Goal: Task Accomplishment & Management: Manage account settings

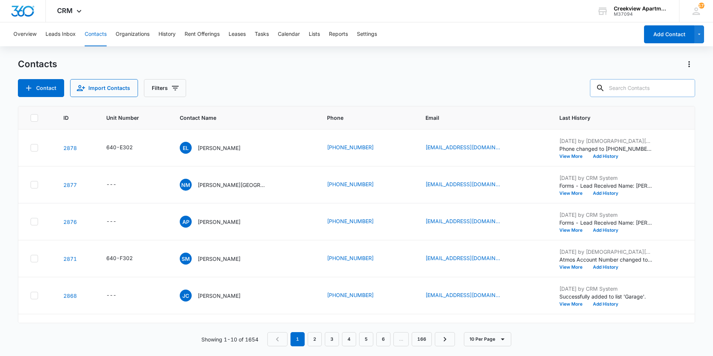
click at [643, 94] on input "text" at bounding box center [642, 88] width 105 height 18
type input "e101"
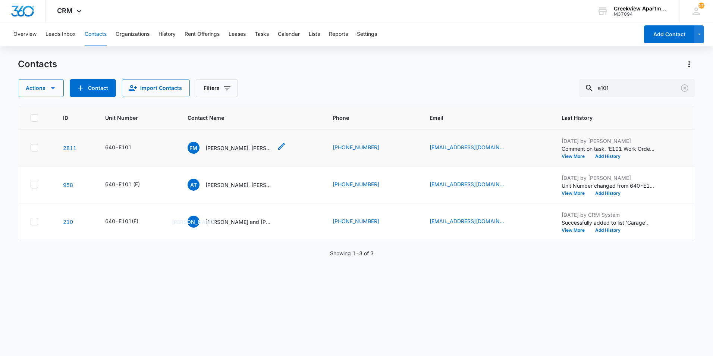
click at [240, 146] on p "[PERSON_NAME], [PERSON_NAME]" at bounding box center [239, 148] width 67 height 8
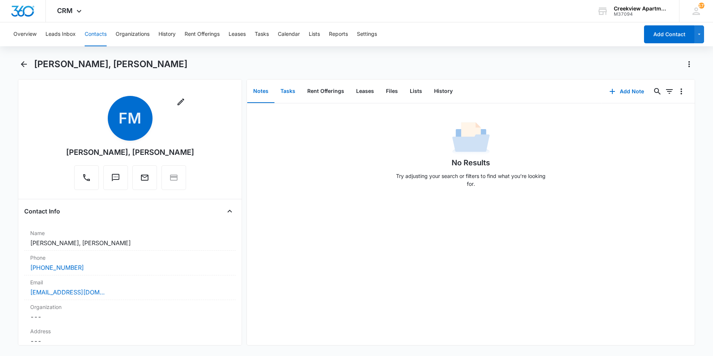
click at [290, 92] on button "Tasks" at bounding box center [288, 91] width 27 height 23
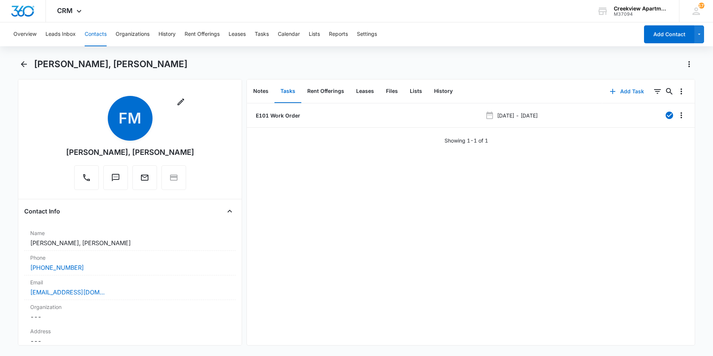
click at [609, 94] on icon "button" at bounding box center [613, 91] width 9 height 9
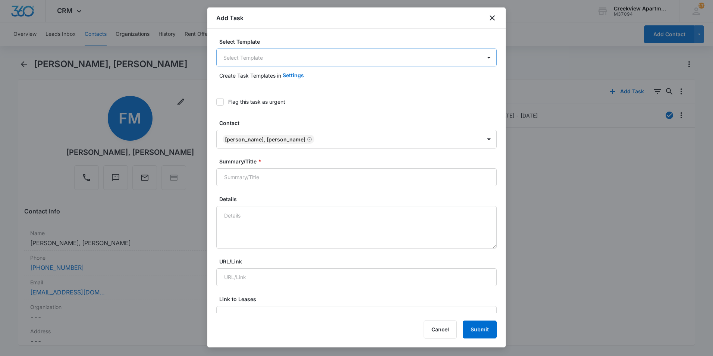
click at [248, 59] on body "CRM Apps Reputation Websites Forms CRM Email Social Content Ads Intelligence Fi…" at bounding box center [356, 178] width 713 height 356
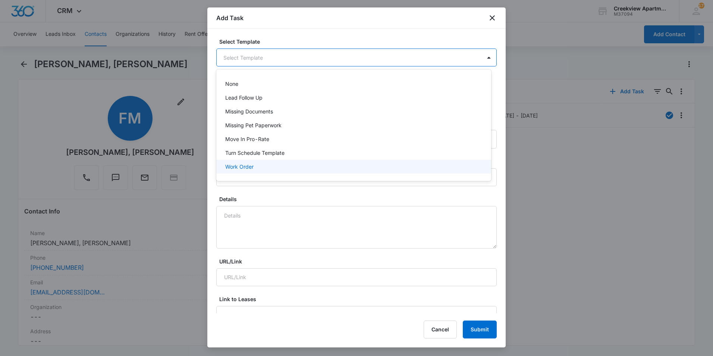
click at [267, 168] on div "Work Order" at bounding box center [353, 167] width 256 height 8
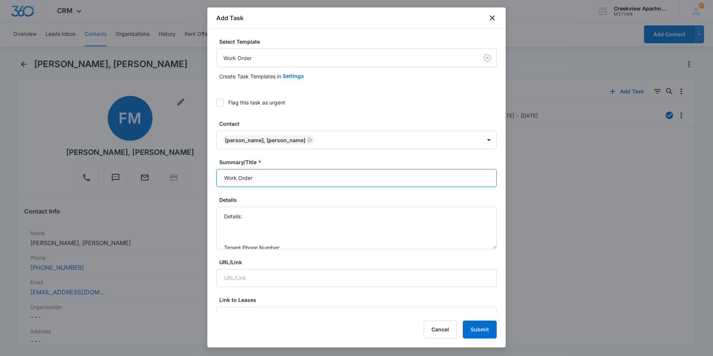
click at [224, 182] on input "Work Order" at bounding box center [356, 178] width 281 height 18
type input "E101 Work Order"
click at [286, 221] on textarea "Details: Tenant Phone Number: Call Before:" at bounding box center [356, 228] width 281 height 43
click at [279, 216] on textarea "Details: Tenant Phone Number: Call Before:" at bounding box center [356, 228] width 281 height 43
click at [341, 217] on textarea "Details: Outlets in living room are not working Tenant Phone Number: Call Befor…" at bounding box center [356, 228] width 281 height 43
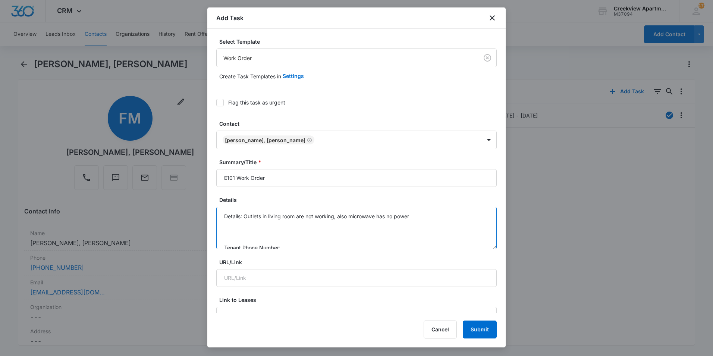
click at [247, 215] on textarea "Details: Outlets in living room are not working, also microwave has no power Te…" at bounding box center [356, 228] width 281 height 43
click at [337, 216] on textarea "Details: some outlets in living room are not working, also microwave has no pow…" at bounding box center [356, 228] width 281 height 43
click at [434, 222] on textarea "Details: some outlets in living room are not working, also microwave has no pow…" at bounding box center [356, 228] width 281 height 43
click at [351, 224] on textarea "Details: some outlets in living room are not working, also microwave has no pow…" at bounding box center [356, 228] width 281 height 43
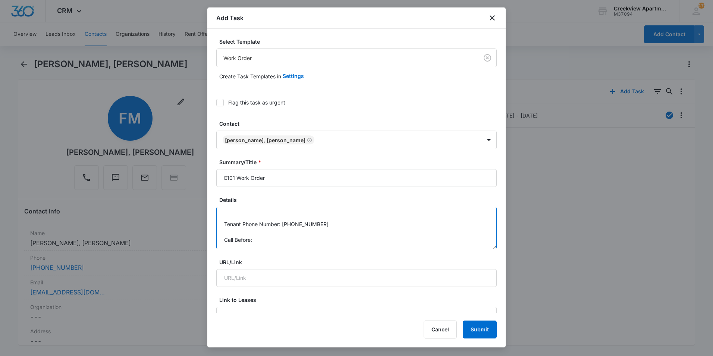
click at [318, 239] on textarea "Details: some outlets in living room are not working, also microwave has no pow…" at bounding box center [356, 228] width 281 height 43
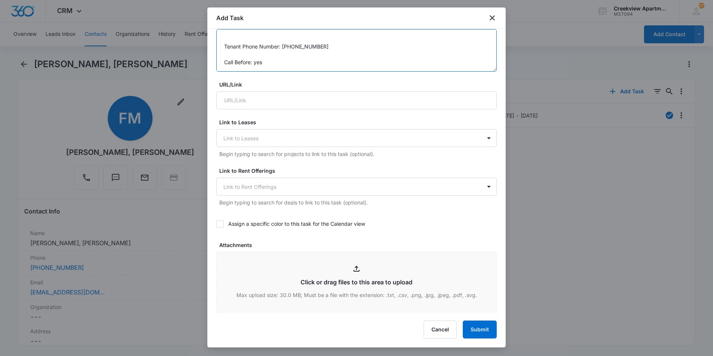
scroll to position [261, 0]
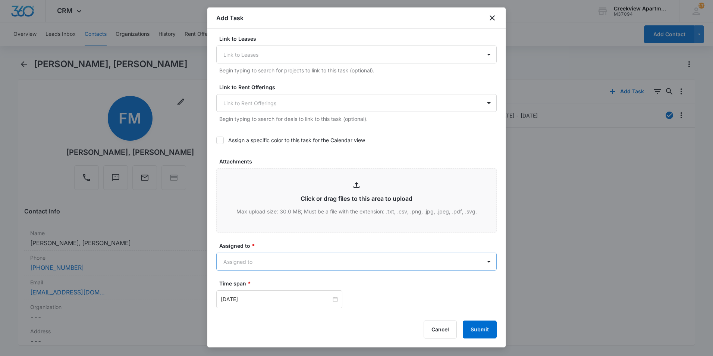
type textarea "Details: some outlets in living room are not working, also microwave has no pow…"
click at [278, 254] on body "CRM Apps Reputation Websites Forms CRM Email Social Content Ads Intelligence Fi…" at bounding box center [356, 178] width 713 height 356
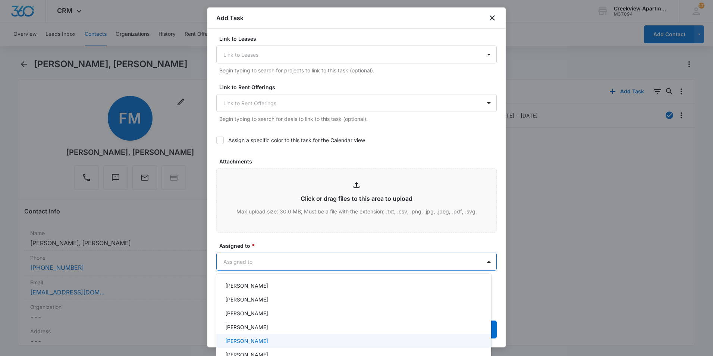
scroll to position [112, 0]
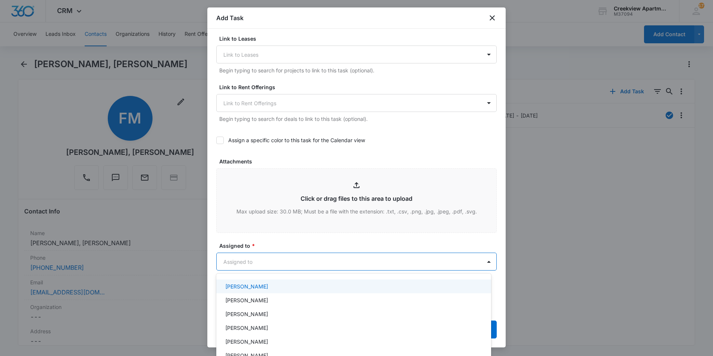
click at [253, 288] on p "[PERSON_NAME]" at bounding box center [246, 286] width 43 height 8
click at [263, 222] on div at bounding box center [356, 178] width 713 height 356
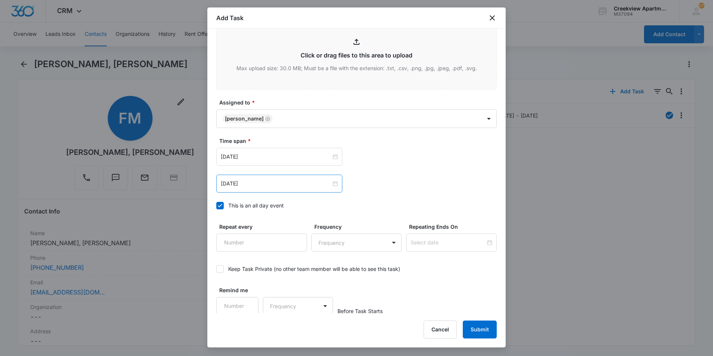
scroll to position [406, 0]
click at [268, 151] on input "[DATE]" at bounding box center [276, 155] width 110 height 8
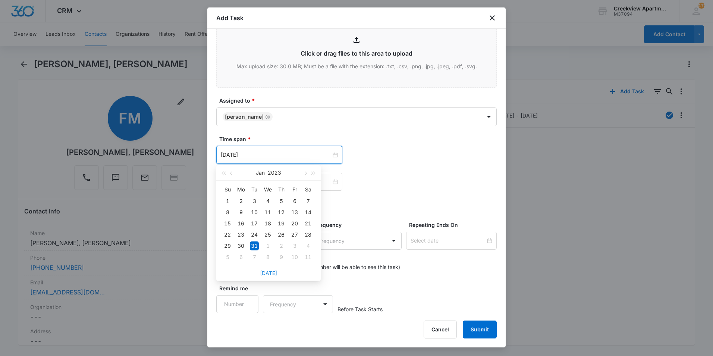
click at [268, 277] on div "[DATE]" at bounding box center [268, 273] width 104 height 15
click at [275, 274] on link "[DATE]" at bounding box center [268, 273] width 17 height 6
type input "[DATE]"
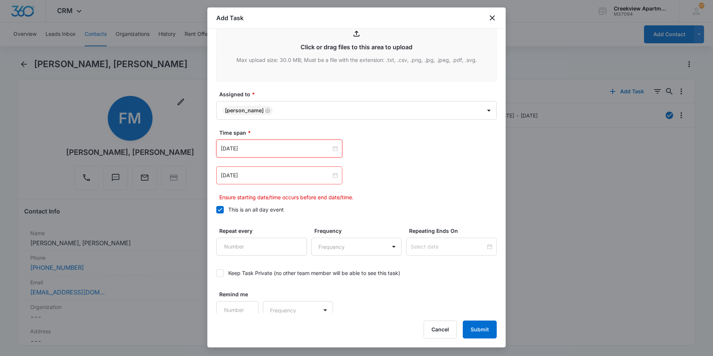
scroll to position [419, 0]
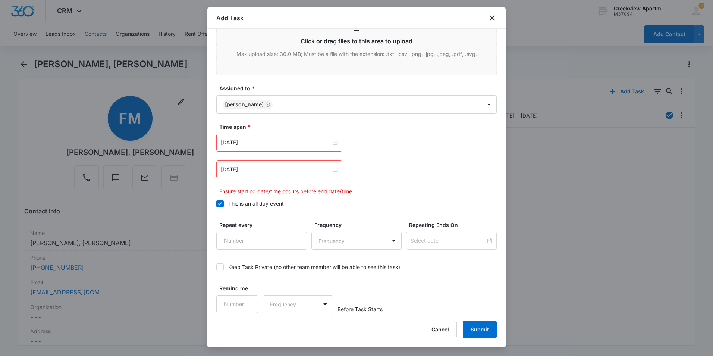
click at [301, 178] on div "[DATE]" at bounding box center [279, 169] width 126 height 18
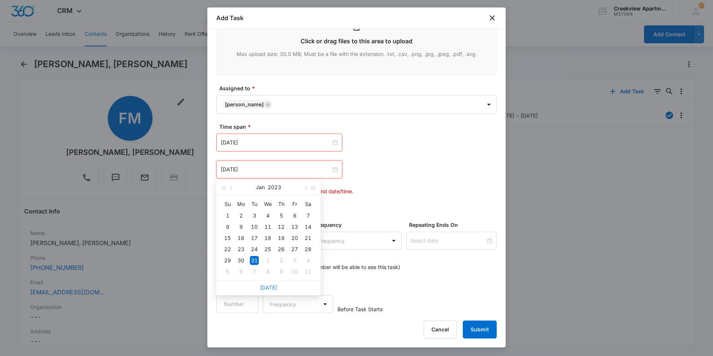
click at [268, 287] on link "[DATE]" at bounding box center [268, 287] width 17 height 6
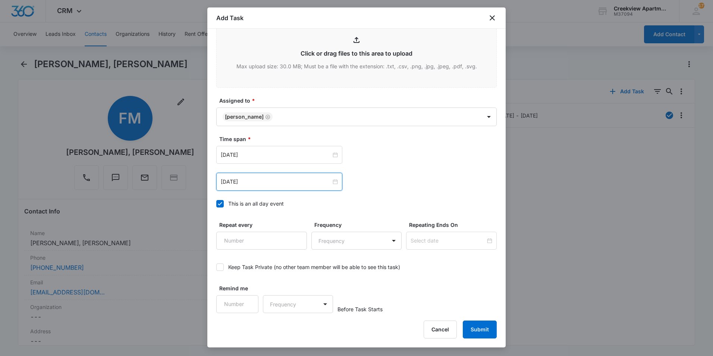
scroll to position [406, 0]
click at [281, 178] on input "[DATE]" at bounding box center [276, 182] width 110 height 8
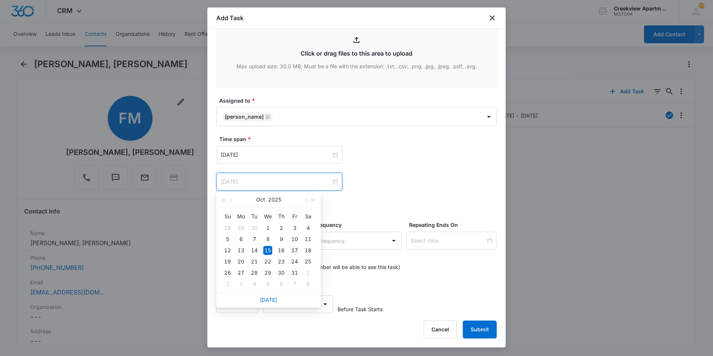
type input "[DATE]"
drag, startPoint x: 294, startPoint y: 249, endPoint x: 342, endPoint y: 218, distance: 57.2
click at [294, 249] on div "17" at bounding box center [294, 250] width 9 height 9
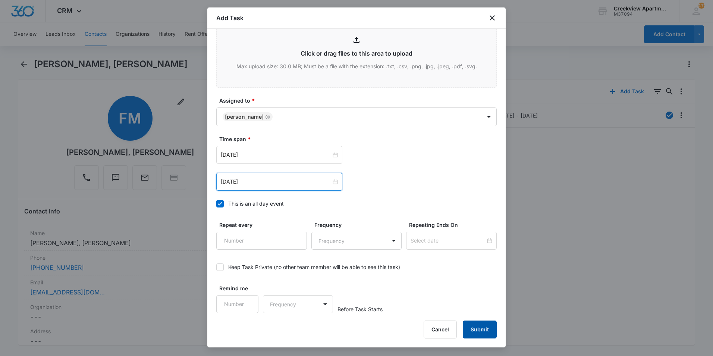
click at [483, 331] on button "Submit" at bounding box center [480, 329] width 34 height 18
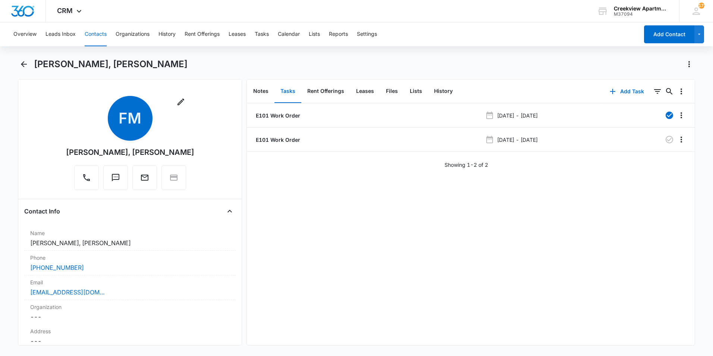
click at [425, 251] on div "E101 Work Order [DATE] - [DATE] E101 Work Order [DATE] - [DATE] Showing 1-2 of 2" at bounding box center [471, 224] width 448 height 242
drag, startPoint x: 485, startPoint y: 75, endPoint x: 500, endPoint y: 74, distance: 14.9
click at [487, 75] on div "[PERSON_NAME], [PERSON_NAME]" at bounding box center [357, 68] width 678 height 21
click at [564, 78] on div "[PERSON_NAME], [PERSON_NAME]" at bounding box center [357, 68] width 678 height 21
click at [339, 69] on div "[PERSON_NAME], [PERSON_NAME]" at bounding box center [364, 64] width 661 height 12
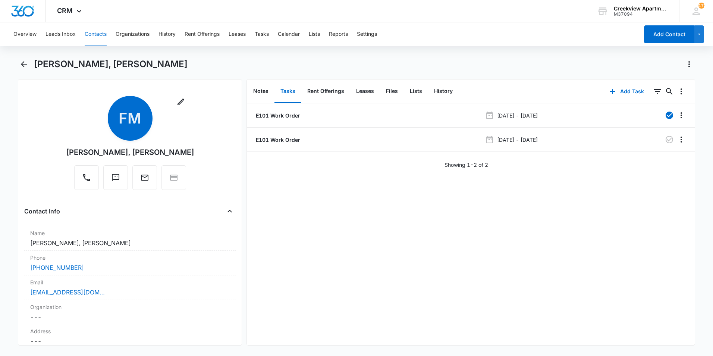
click at [574, 59] on div "[PERSON_NAME], [PERSON_NAME]" at bounding box center [364, 64] width 661 height 12
click at [30, 68] on div "[PERSON_NAME], [PERSON_NAME]" at bounding box center [357, 68] width 678 height 21
click at [26, 67] on icon "Back" at bounding box center [23, 64] width 9 height 9
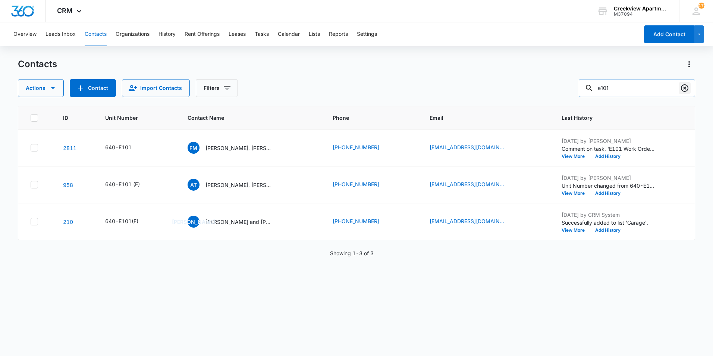
click at [684, 88] on icon "Clear" at bounding box center [685, 88] width 9 height 9
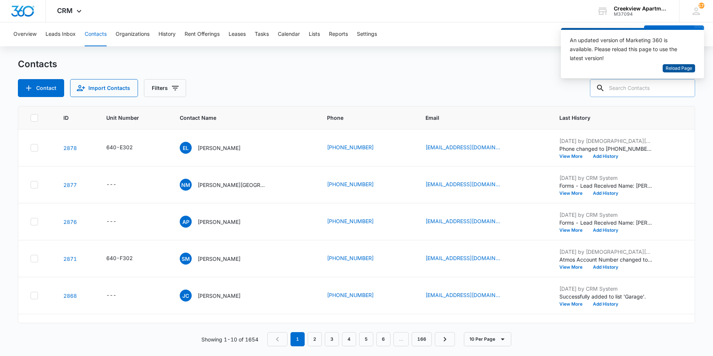
click at [672, 71] on span "Reload Page" at bounding box center [679, 68] width 26 height 7
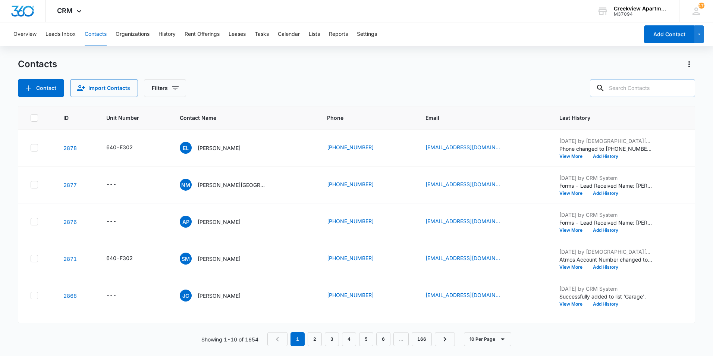
click at [629, 85] on input "text" at bounding box center [642, 88] width 105 height 18
type input "d301"
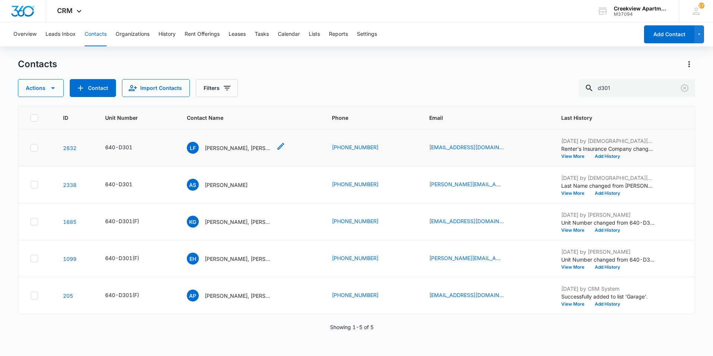
click at [219, 149] on p "Luis Farias, Zorayah Trujillo Castillo" at bounding box center [238, 148] width 67 height 8
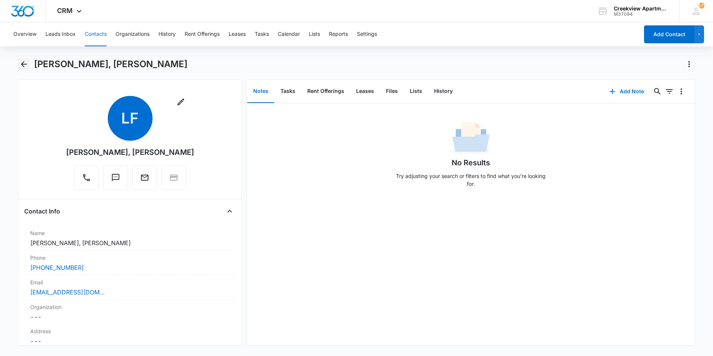
click at [22, 68] on icon "Back" at bounding box center [23, 64] width 9 height 9
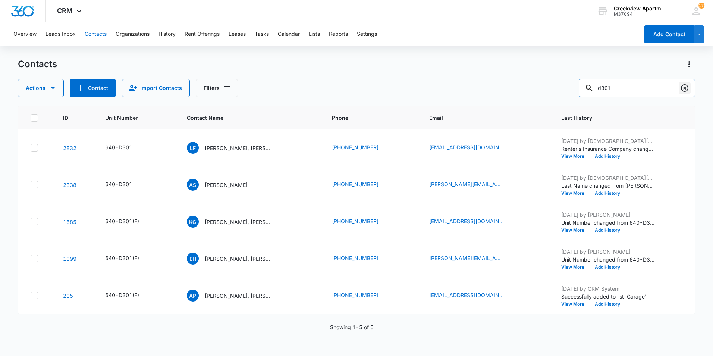
click at [682, 86] on icon "Clear" at bounding box center [684, 87] width 7 height 7
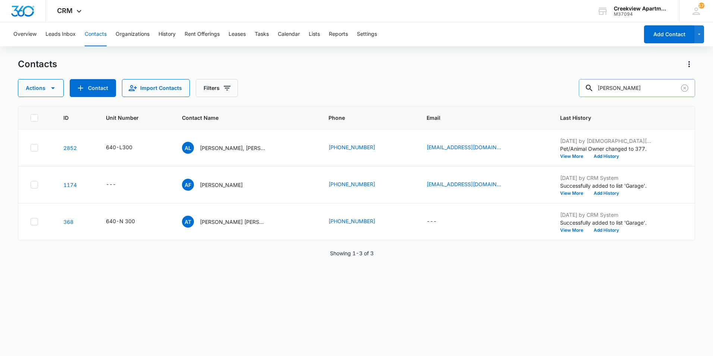
type input "aiden martinez"
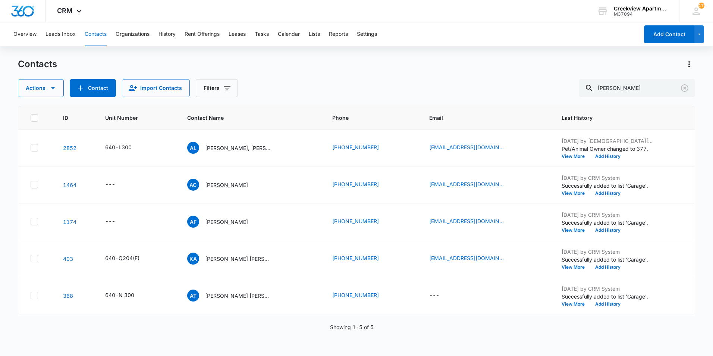
click at [434, 100] on div "Contacts Actions Contact Import Contacts Filters aiden martinez ID Unit Number …" at bounding box center [357, 206] width 678 height 297
click at [689, 87] on icon "Clear" at bounding box center [685, 88] width 9 height 9
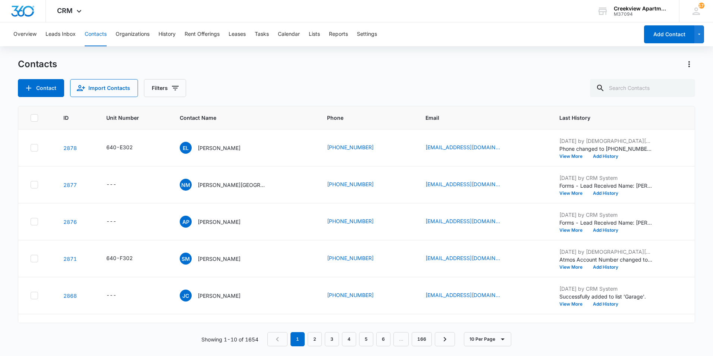
click at [479, 51] on div "Overview Leads Inbox Contacts Organizations History Rent Offerings Leases Tasks…" at bounding box center [356, 188] width 713 height 333
click at [359, 72] on div "Contacts Contact Import Contacts Filters" at bounding box center [357, 77] width 678 height 39
click at [628, 87] on input "text" at bounding box center [642, 88] width 105 height 18
type input "g203"
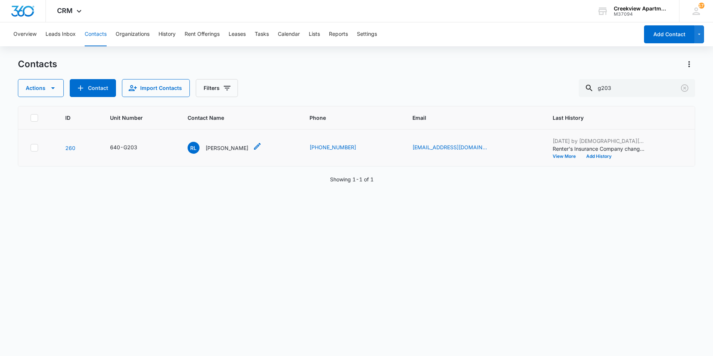
click at [234, 151] on p "Robert Lopez" at bounding box center [227, 148] width 43 height 8
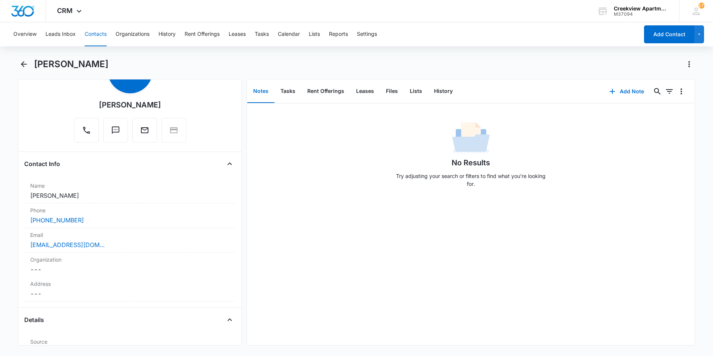
scroll to position [37, 0]
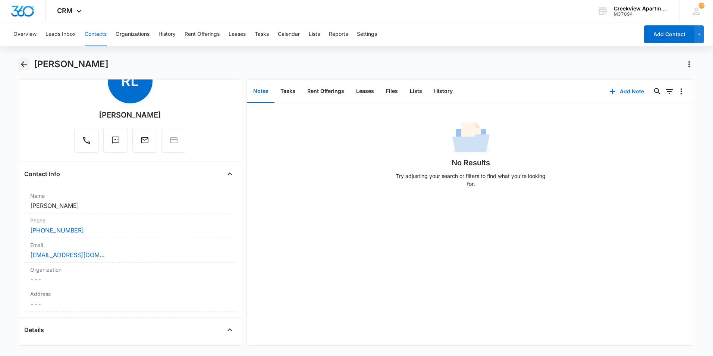
click at [20, 65] on icon "Back" at bounding box center [23, 64] width 9 height 9
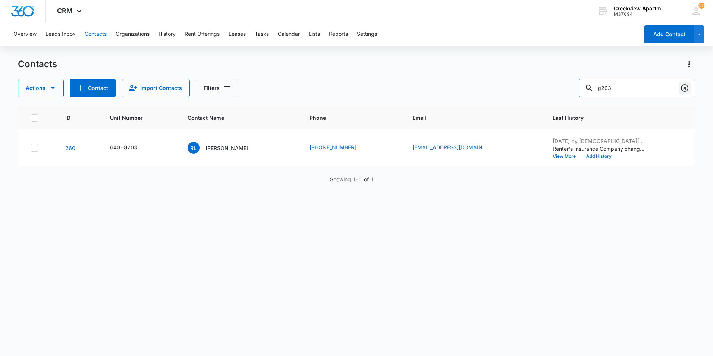
click at [686, 89] on icon "Clear" at bounding box center [685, 88] width 9 height 9
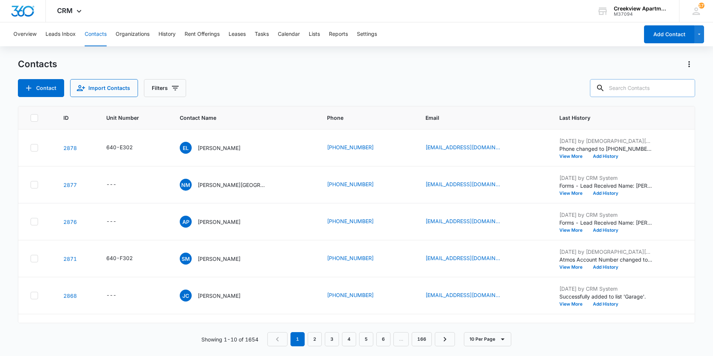
click at [342, 84] on div "Contact Import Contacts Filters" at bounding box center [357, 88] width 678 height 18
click at [482, 69] on div "Contacts" at bounding box center [357, 64] width 678 height 12
click at [628, 89] on input "text" at bounding box center [642, 88] width 105 height 18
type input "K303"
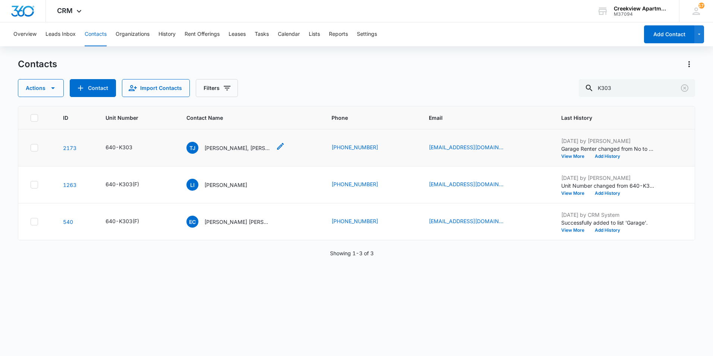
click at [219, 149] on p "Timothy J Wheeler, Ashley Wheeler" at bounding box center [237, 148] width 67 height 8
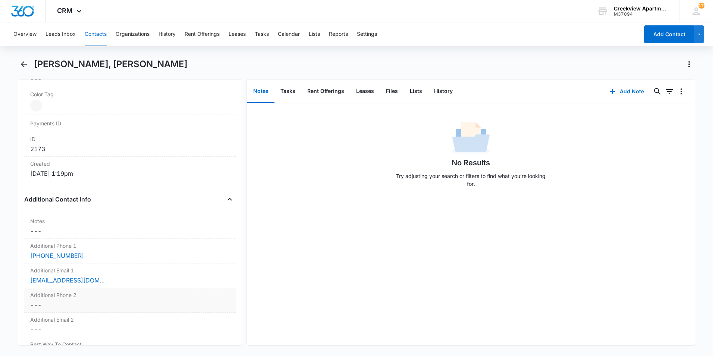
scroll to position [448, 0]
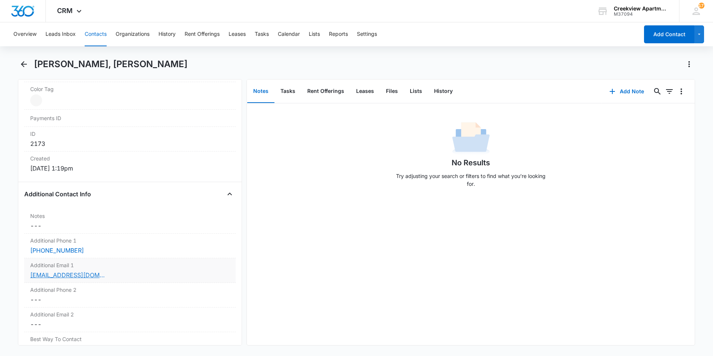
click at [98, 274] on link "ashleyawheeler21@icloud.com" at bounding box center [67, 274] width 75 height 9
click at [73, 266] on label "Additional Email 1" at bounding box center [130, 265] width 200 height 8
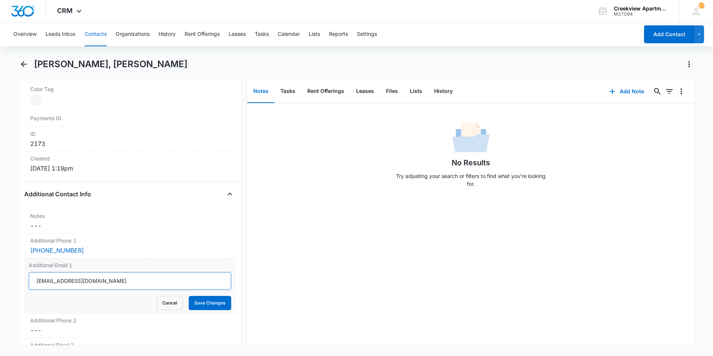
click at [130, 279] on input "ashleyawheeler21@icloud.com" at bounding box center [130, 281] width 203 height 18
type input "ashleyawheeler21@gmail.com"
click at [194, 306] on button "Save Changes" at bounding box center [210, 303] width 43 height 14
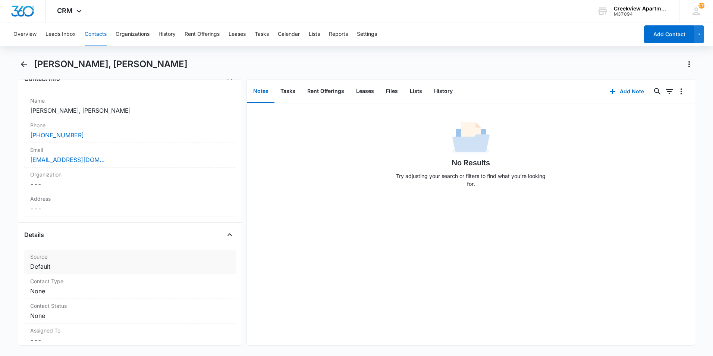
scroll to position [149, 0]
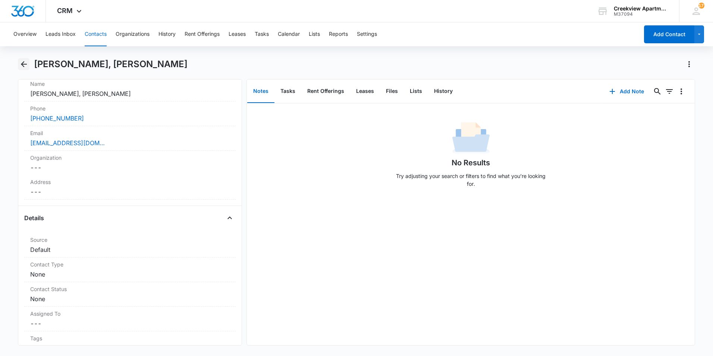
click at [25, 65] on icon "Back" at bounding box center [24, 64] width 6 height 6
